Goal: Task Accomplishment & Management: Use online tool/utility

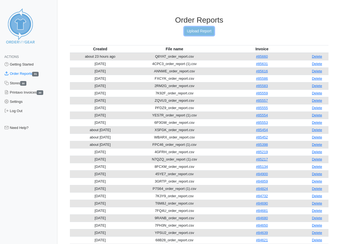
click at [197, 32] on link "Upload Report" at bounding box center [198, 31] width 29 height 8
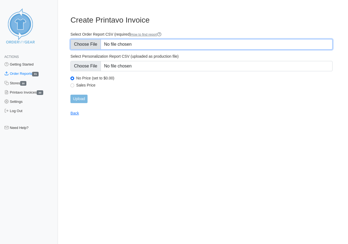
click at [87, 45] on input "Select Order Report CSV (required) How to find report" at bounding box center [201, 44] width 262 height 10
type input "C:\fakepath\WJ8H7_order_report.csv"
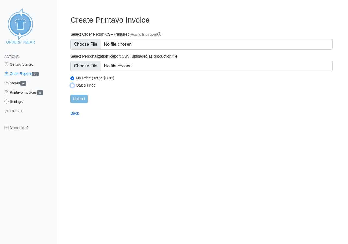
click at [72, 86] on input "Sales Price" at bounding box center [72, 85] width 4 height 4
radio input "true"
click at [77, 97] on input "Upload" at bounding box center [78, 99] width 17 height 8
